Goal: Information Seeking & Learning: Learn about a topic

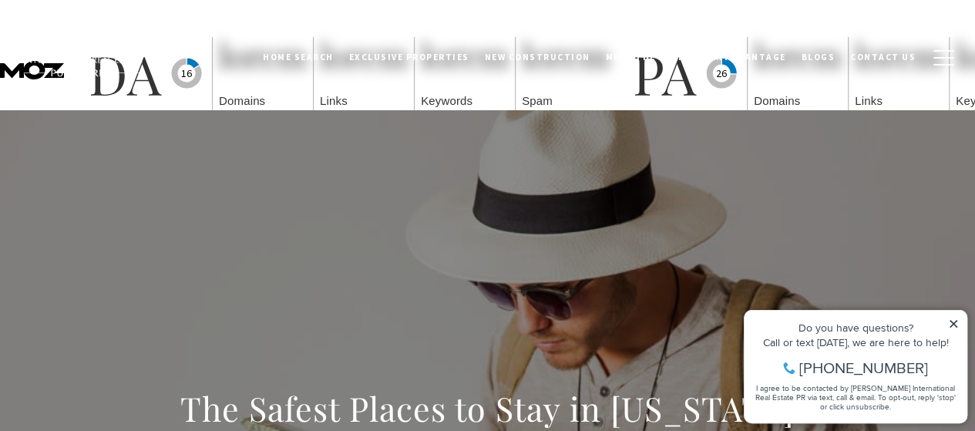
click at [953, 321] on icon at bounding box center [953, 323] width 11 height 11
